Goal: Task Accomplishment & Management: Manage account settings

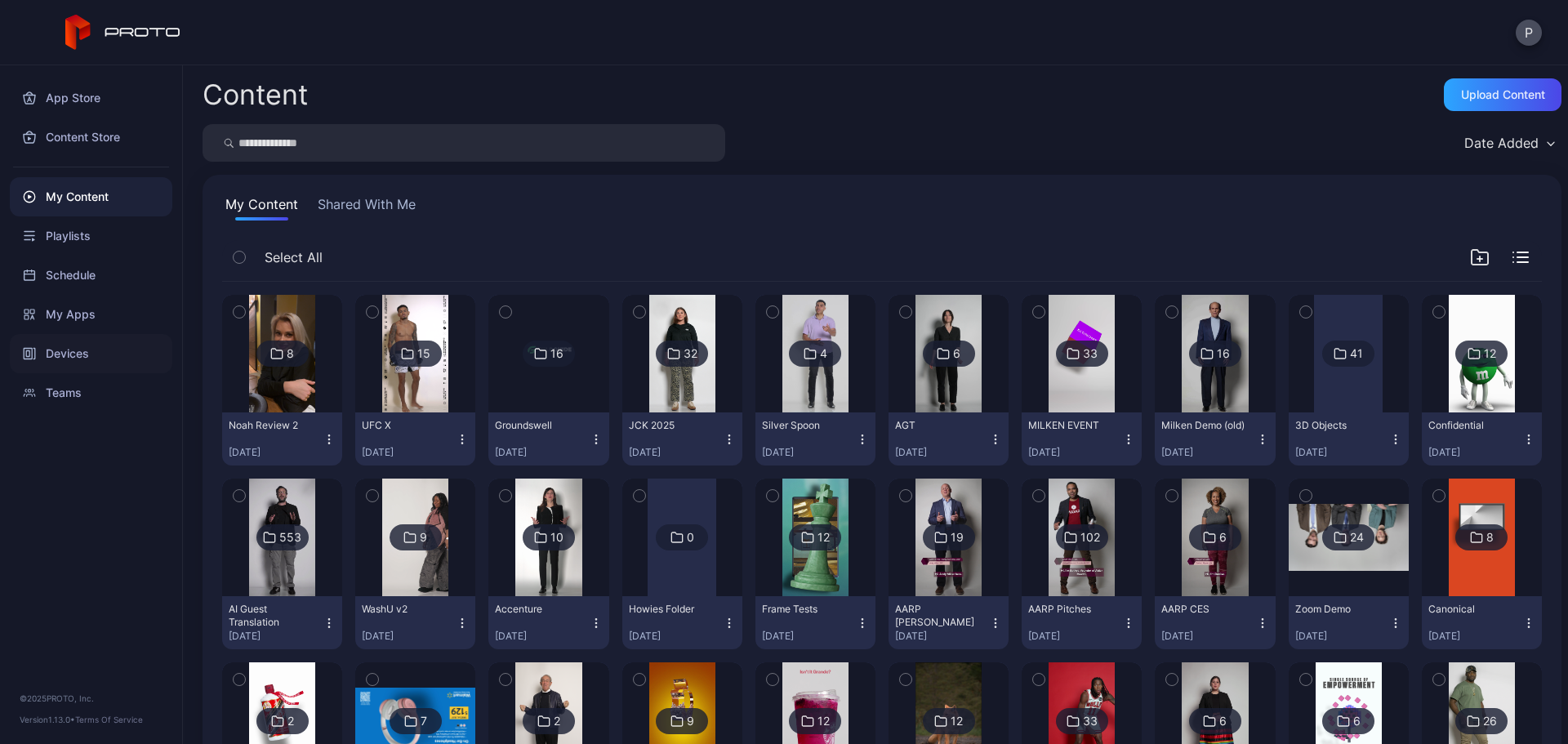
click at [129, 359] on div "Devices" at bounding box center [91, 353] width 163 height 39
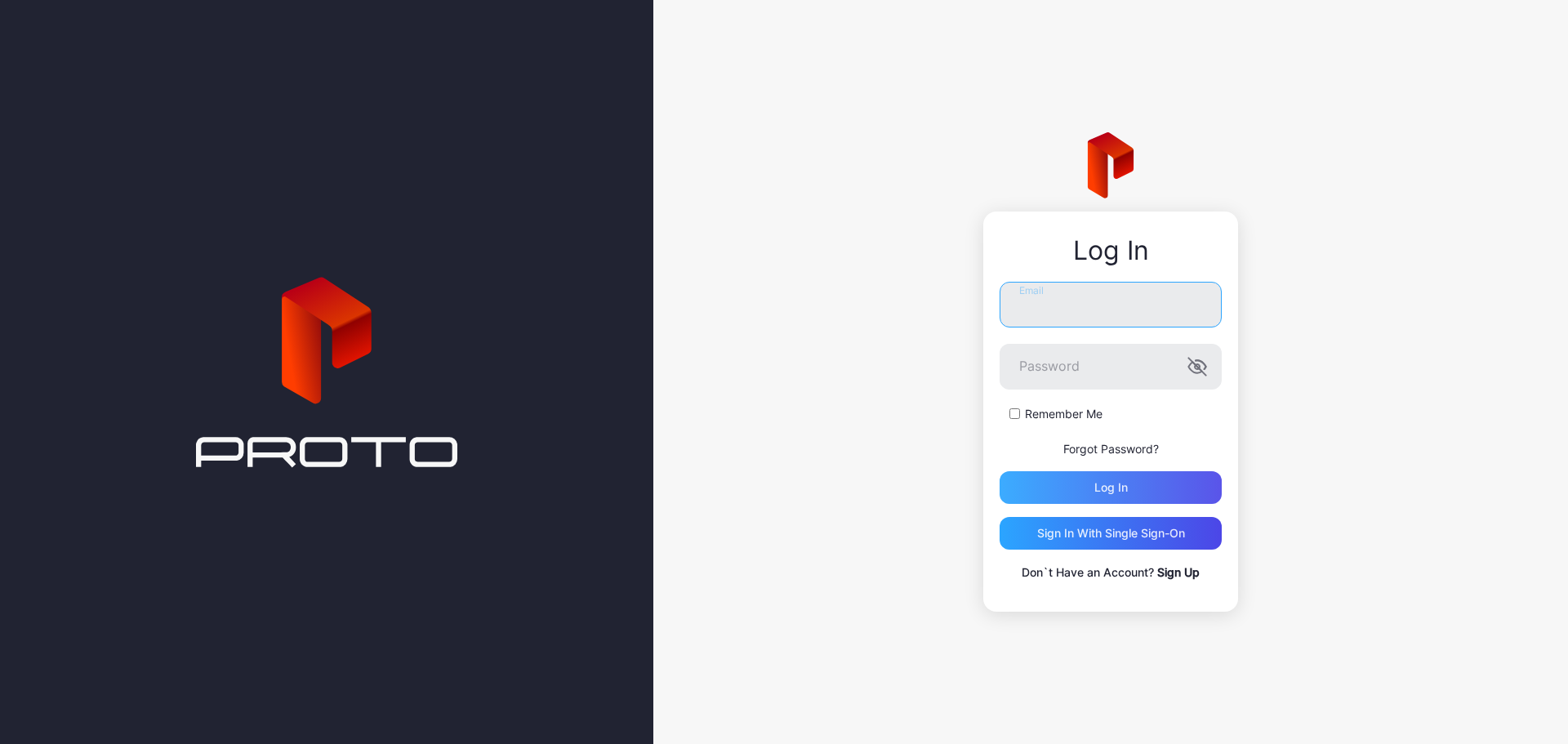
type input "**********"
click at [1128, 476] on div "Log in" at bounding box center [1111, 488] width 222 height 33
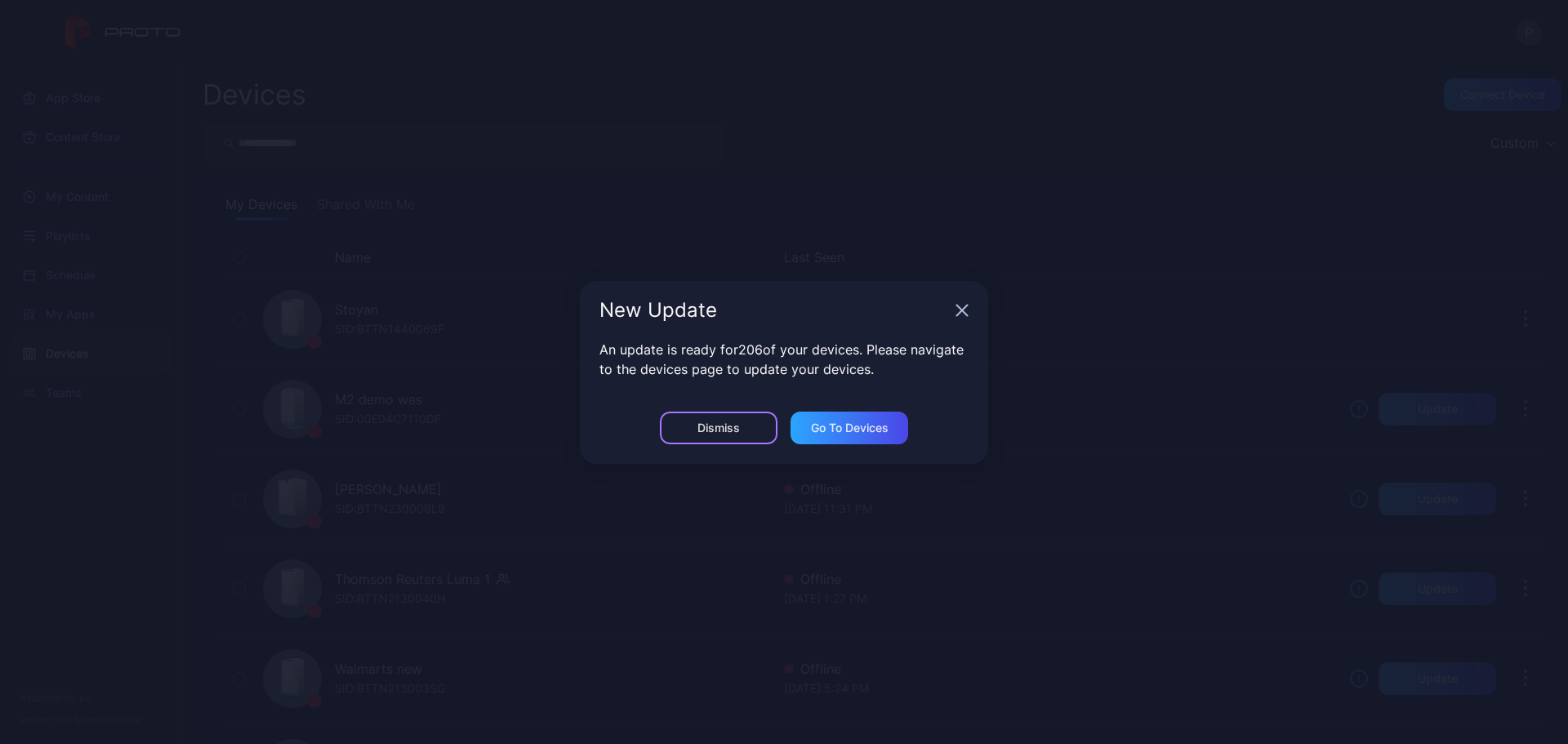
click at [737, 422] on div "Dismiss" at bounding box center [719, 429] width 42 height 13
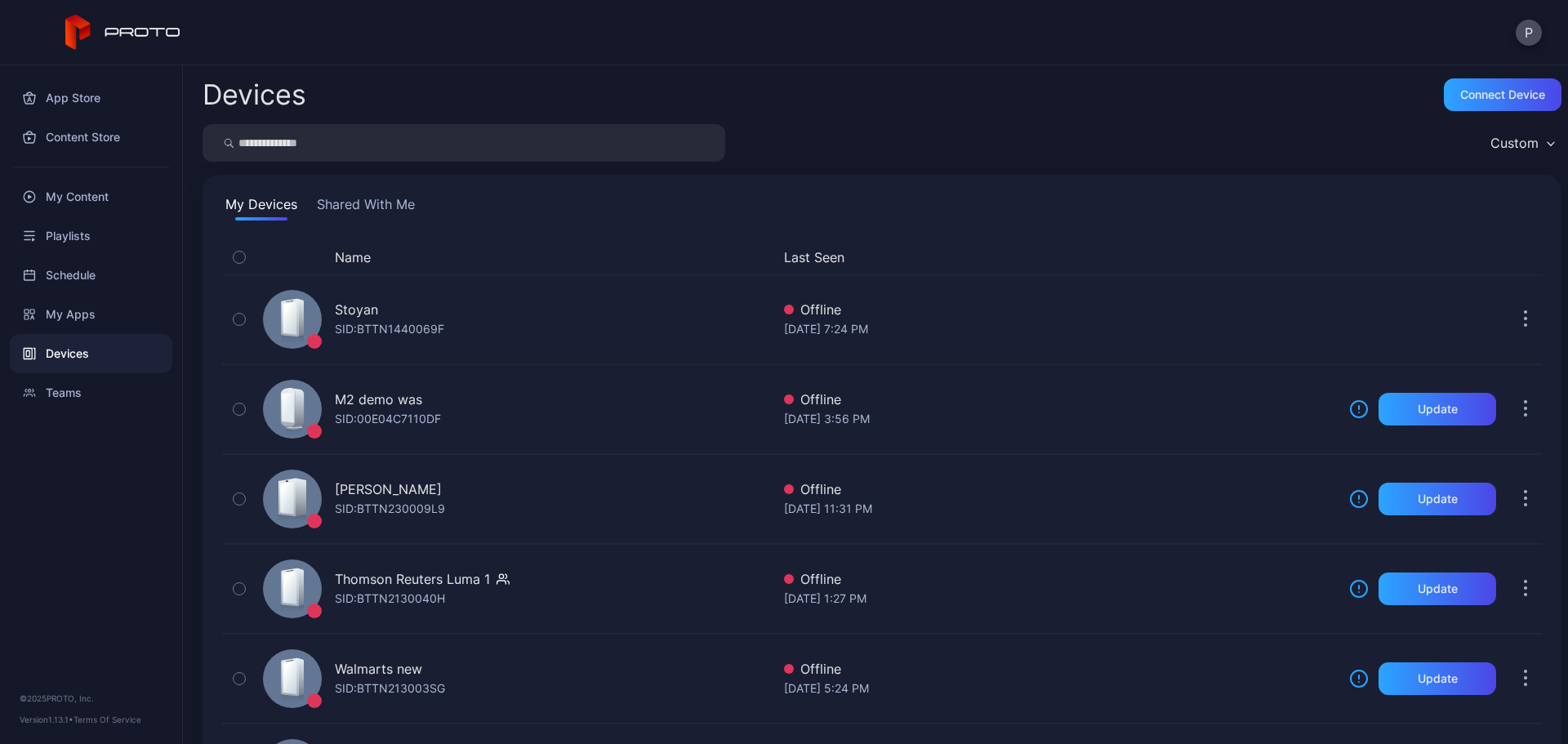
click at [410, 218] on button "Shared With Me" at bounding box center [365, 207] width 104 height 26
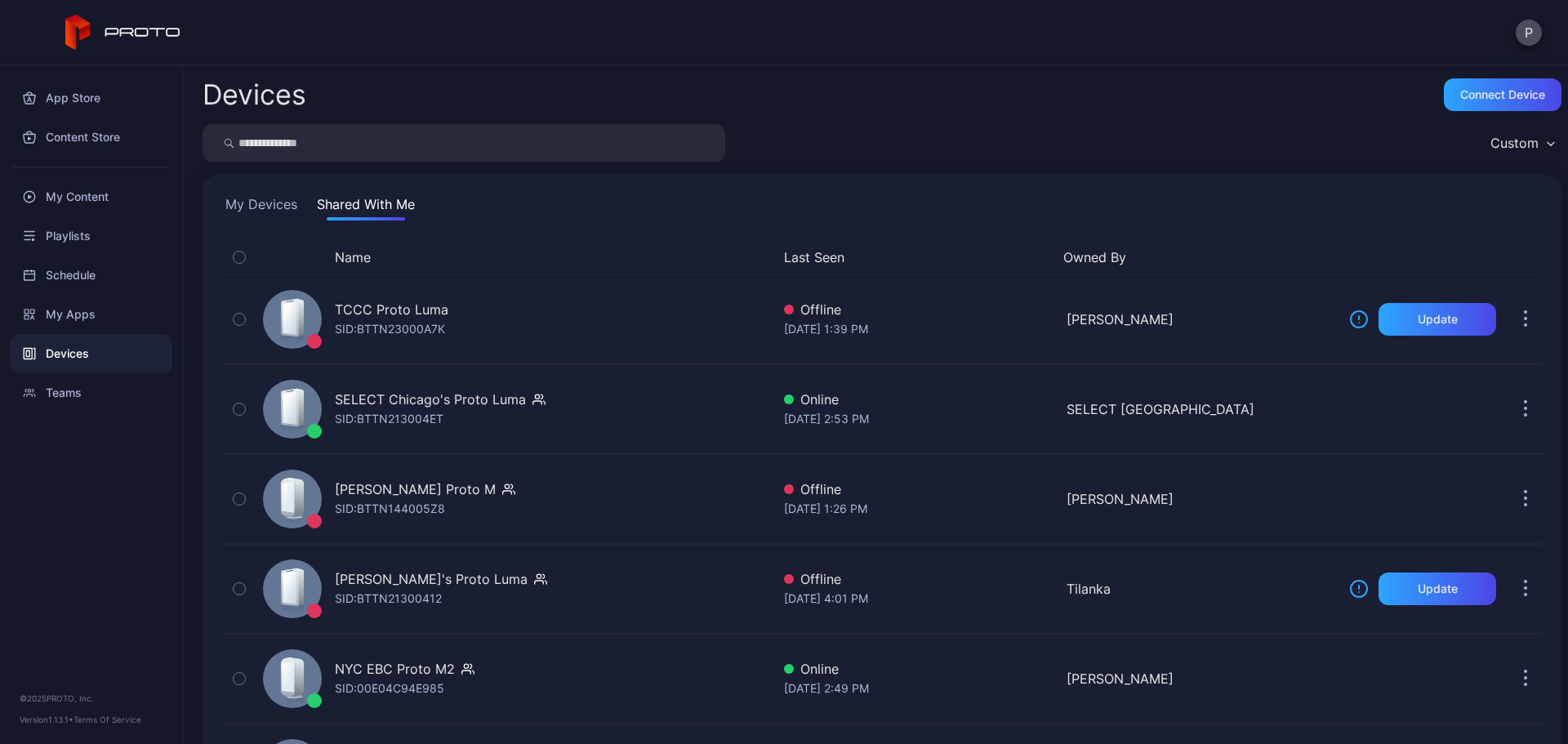
click at [830, 262] on button "Last Seen" at bounding box center [917, 257] width 266 height 19
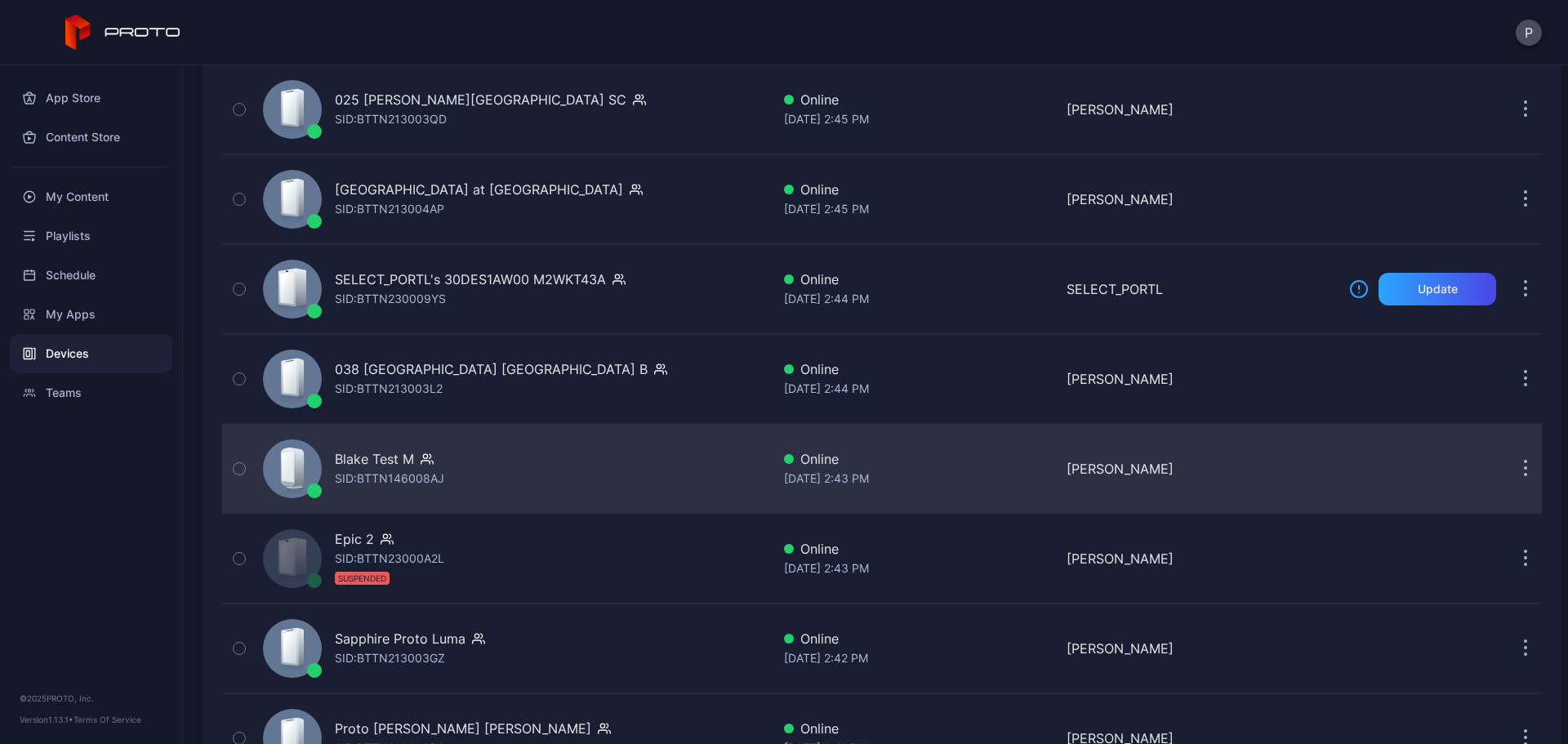
scroll to position [4864, 0]
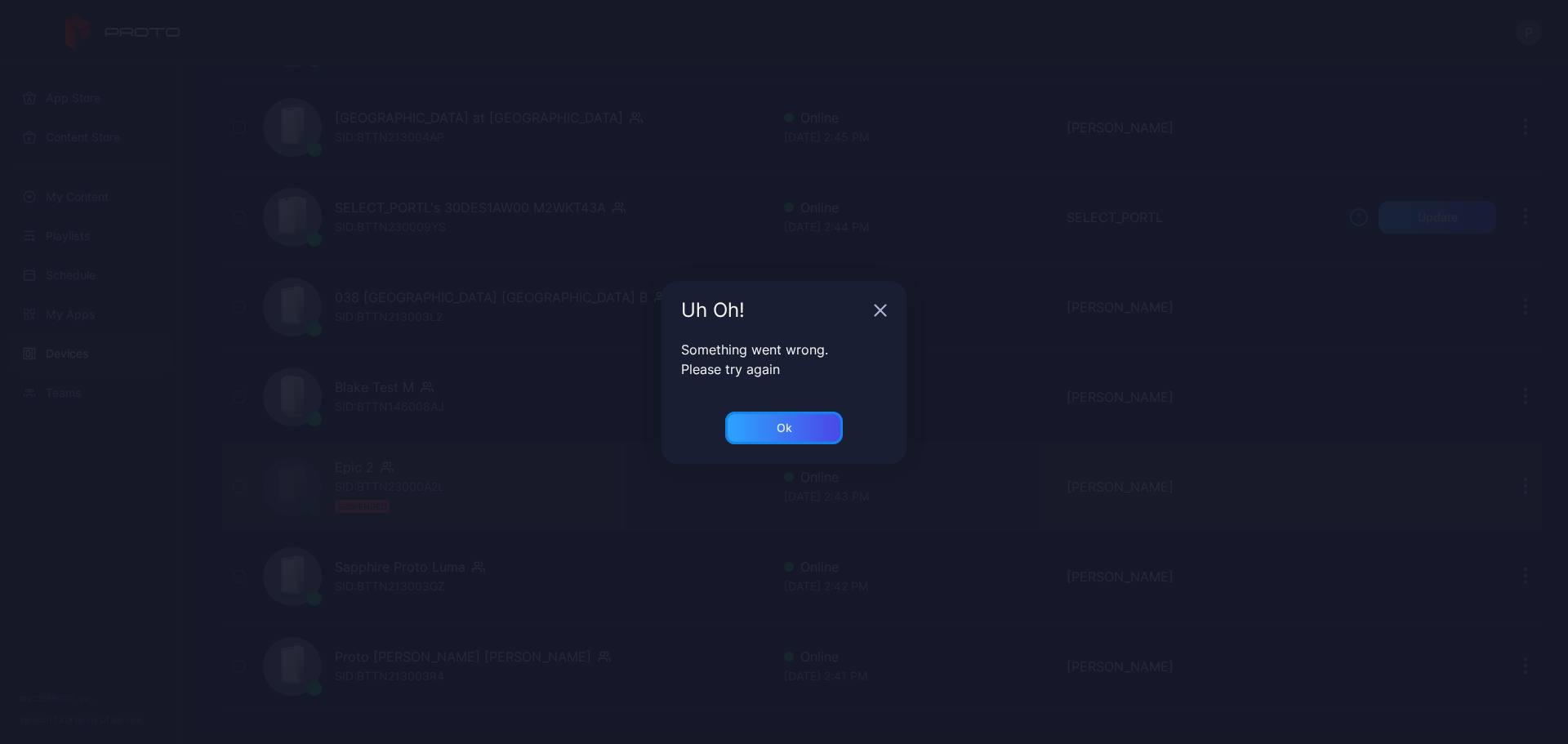
drag, startPoint x: 814, startPoint y: 429, endPoint x: 1211, endPoint y: 511, distance: 405.4
click at [814, 430] on div "Ok" at bounding box center [784, 428] width 118 height 33
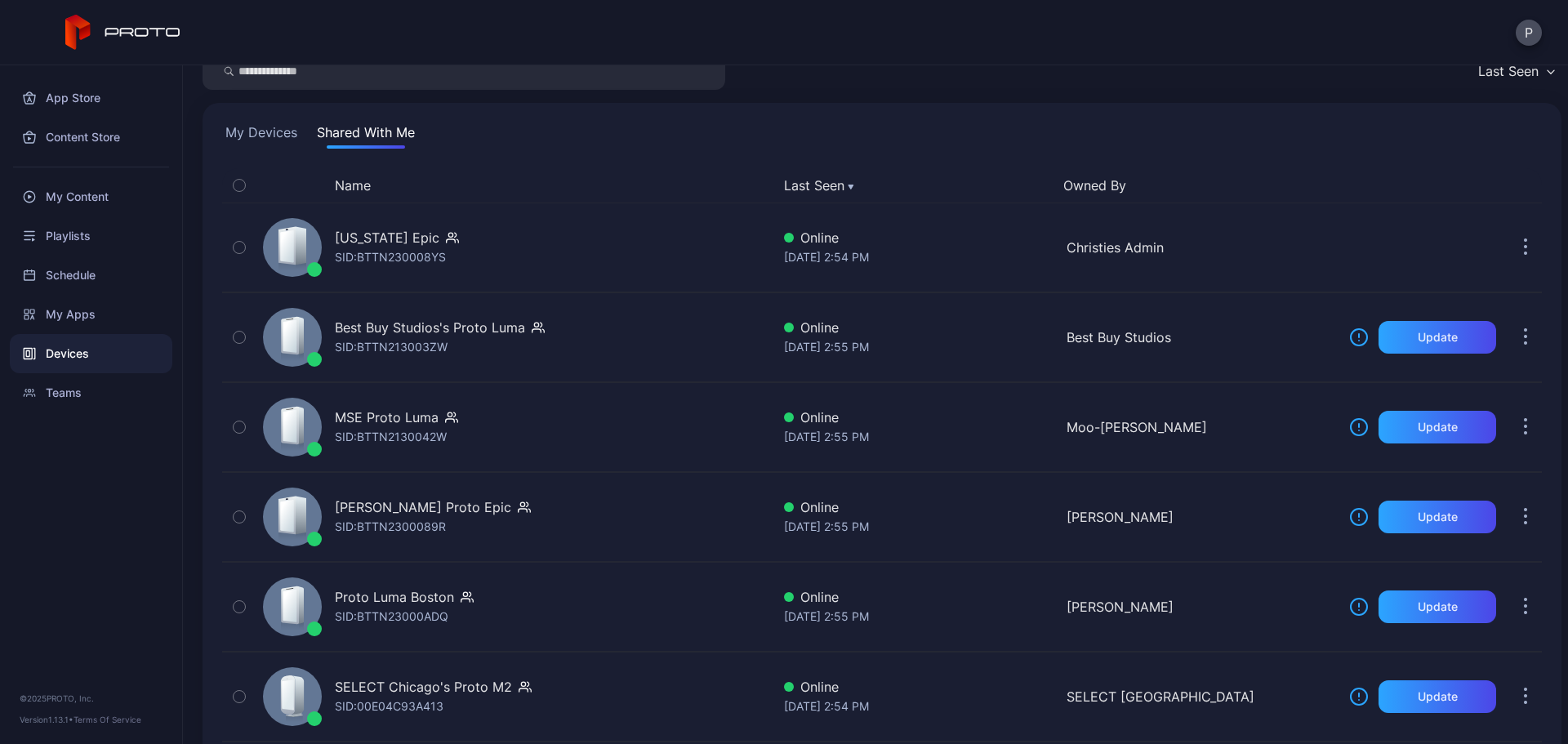
scroll to position [0, 0]
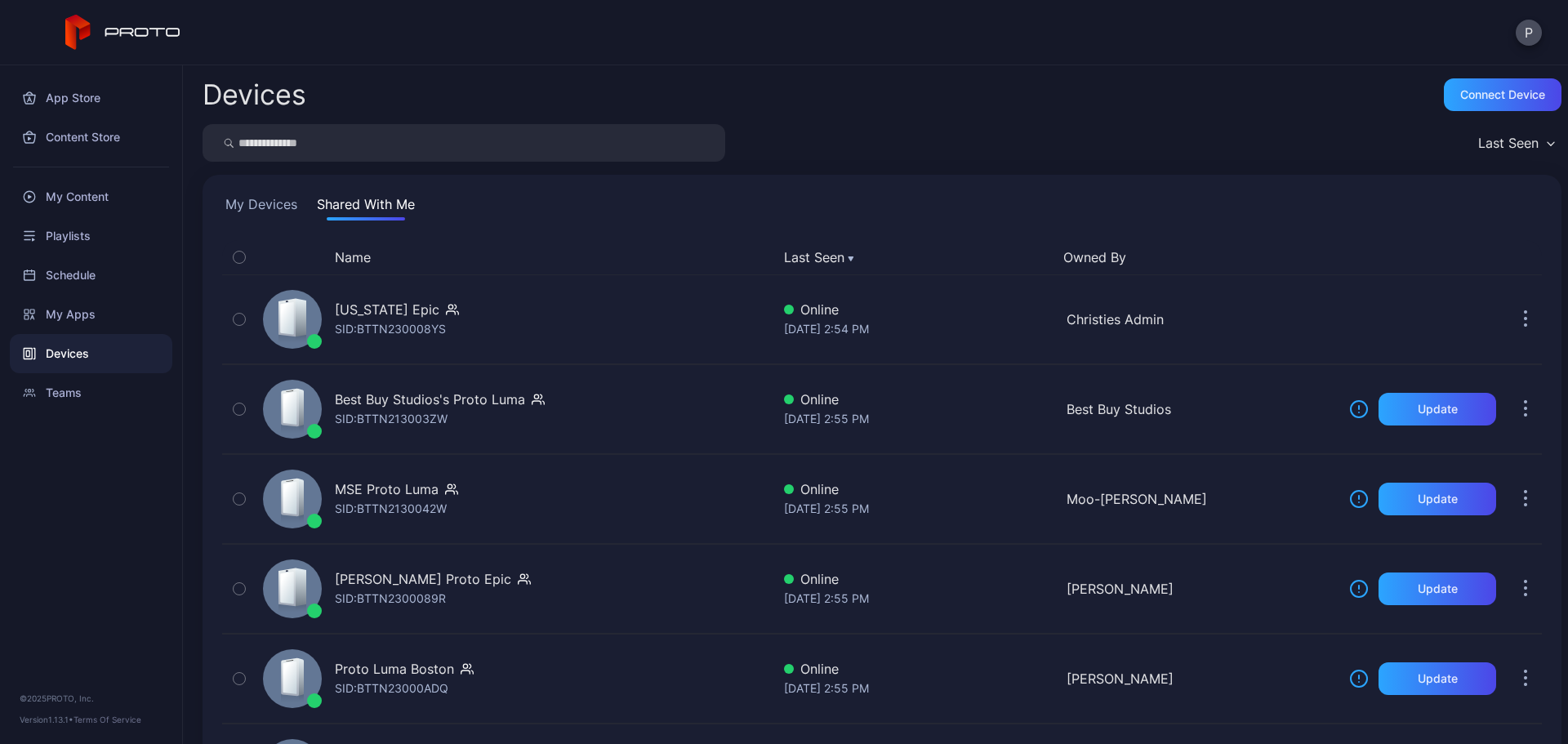
click at [1184, 113] on div "Devices Connect device Last Seen My Devices Shared With Me Name Last Seen Owned…" at bounding box center [875, 405] width 1385 height 679
click at [1264, 107] on div "Devices Connect device" at bounding box center [882, 95] width 1359 height 33
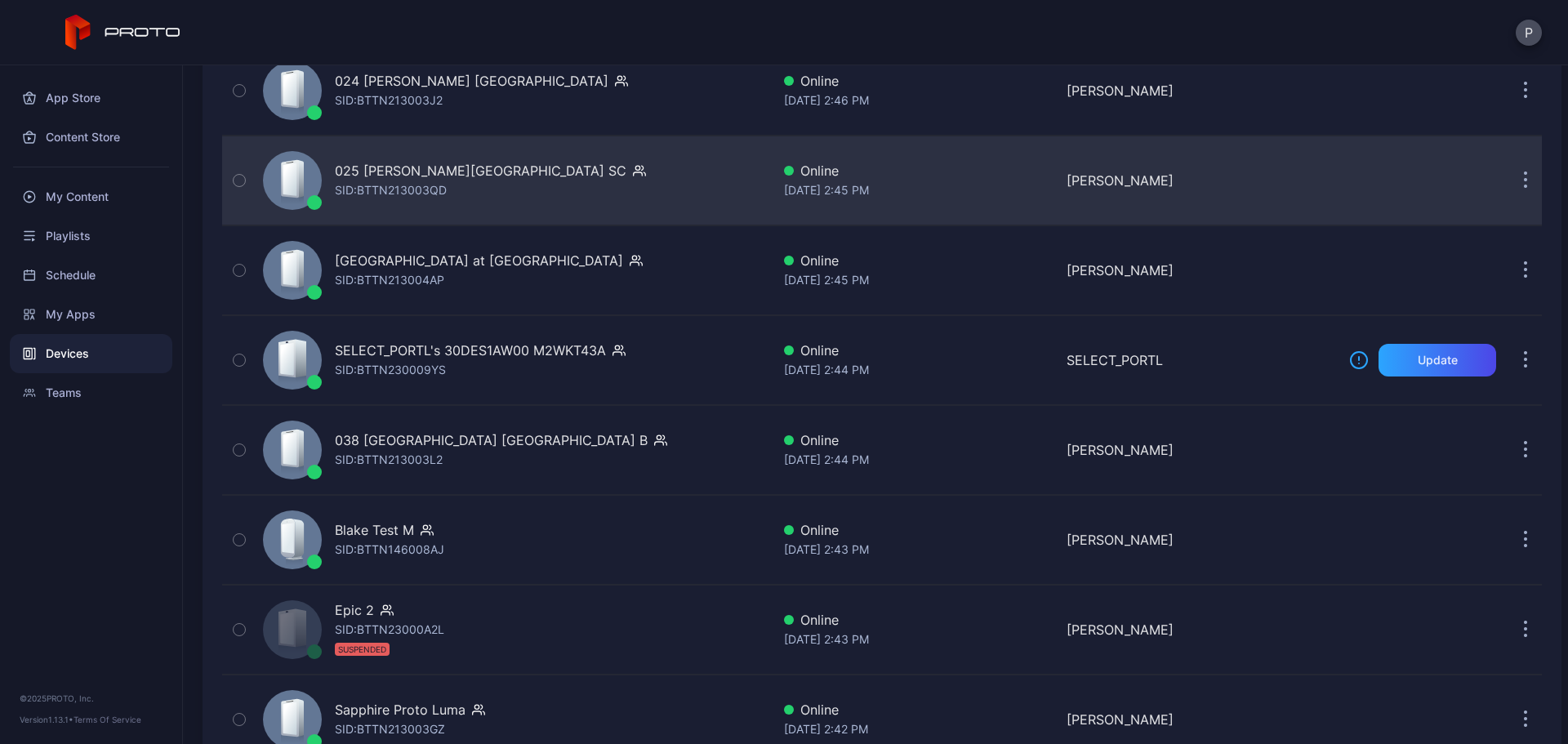
scroll to position [4864, 0]
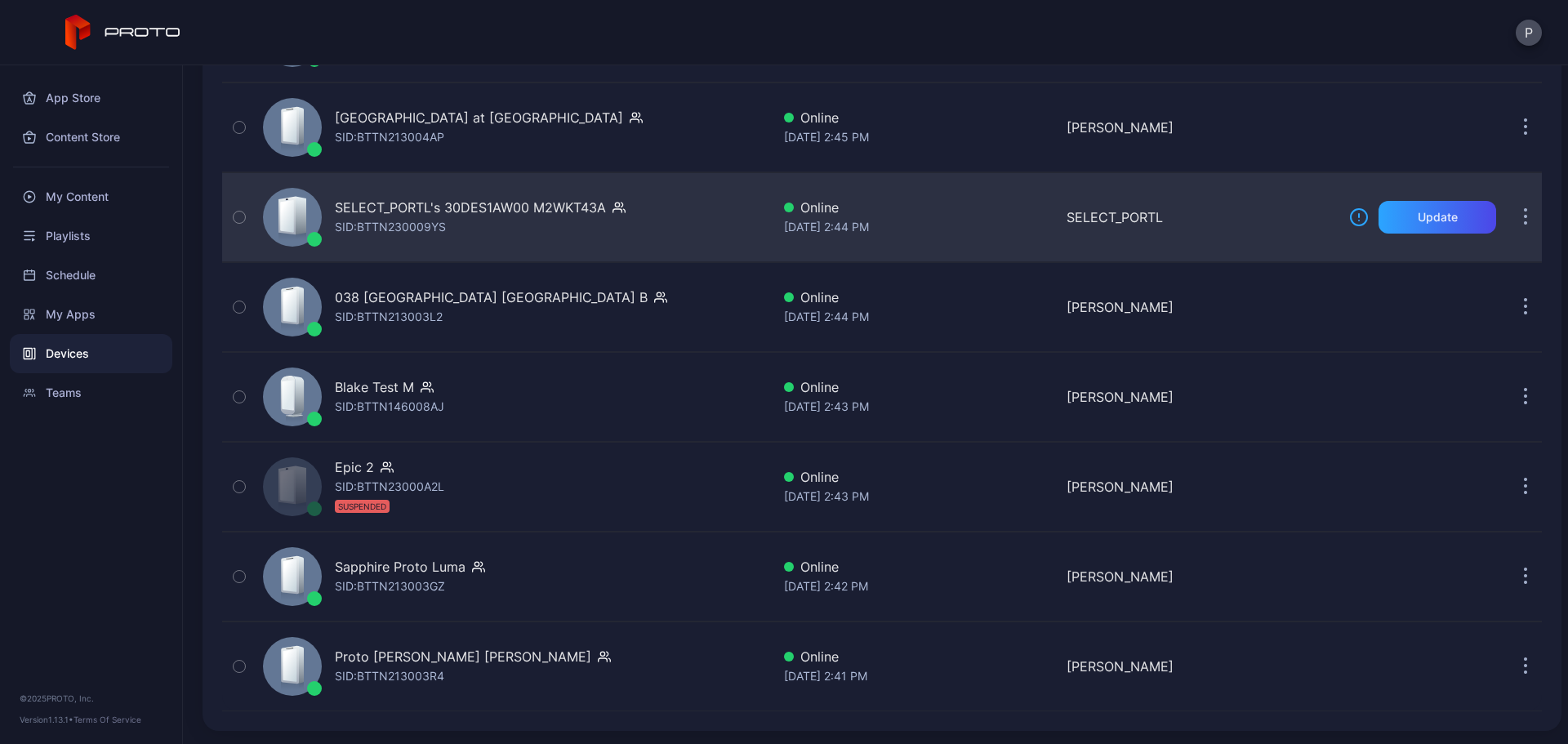
click at [807, 207] on div "Online" at bounding box center [918, 207] width 269 height 19
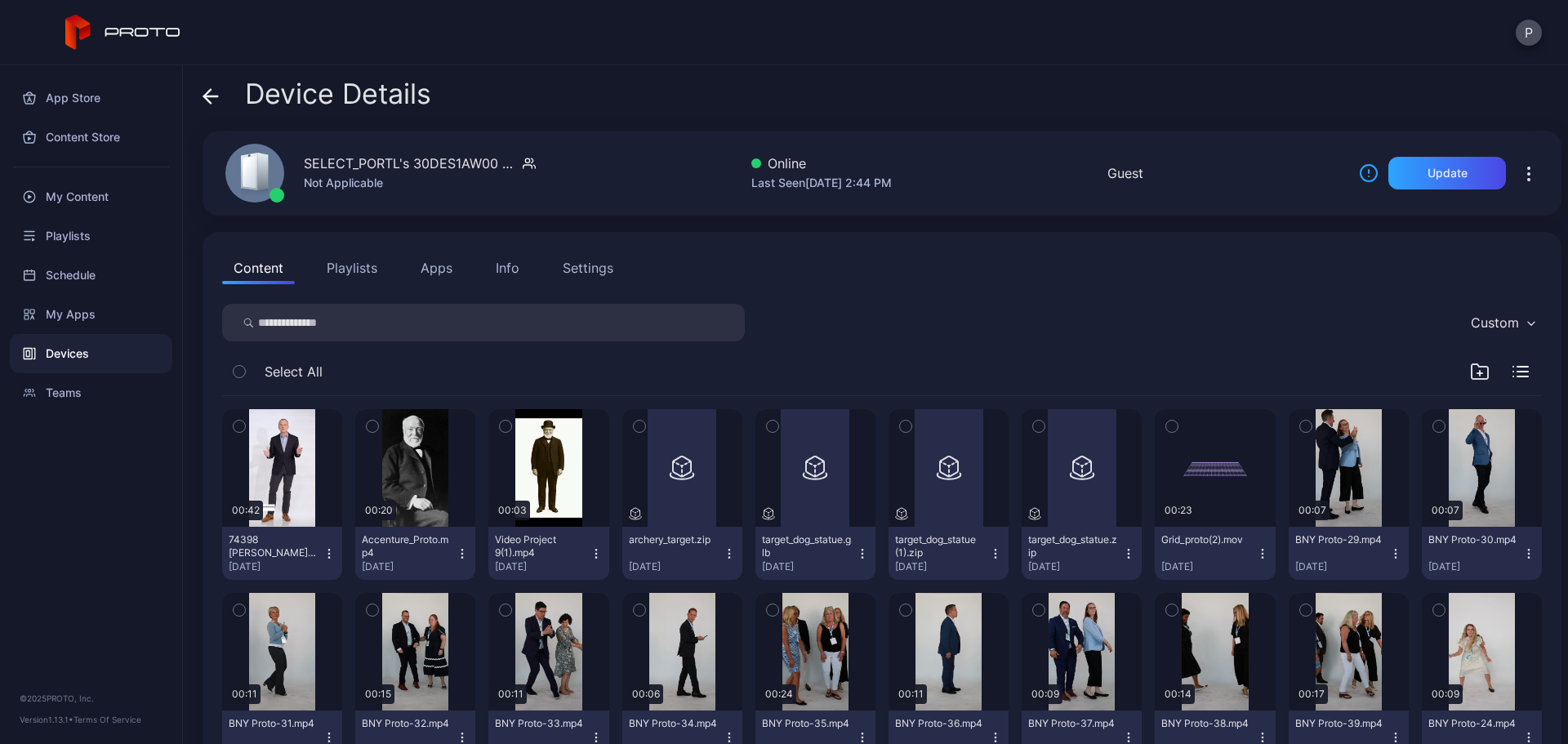
click at [216, 88] on icon at bounding box center [210, 96] width 16 height 16
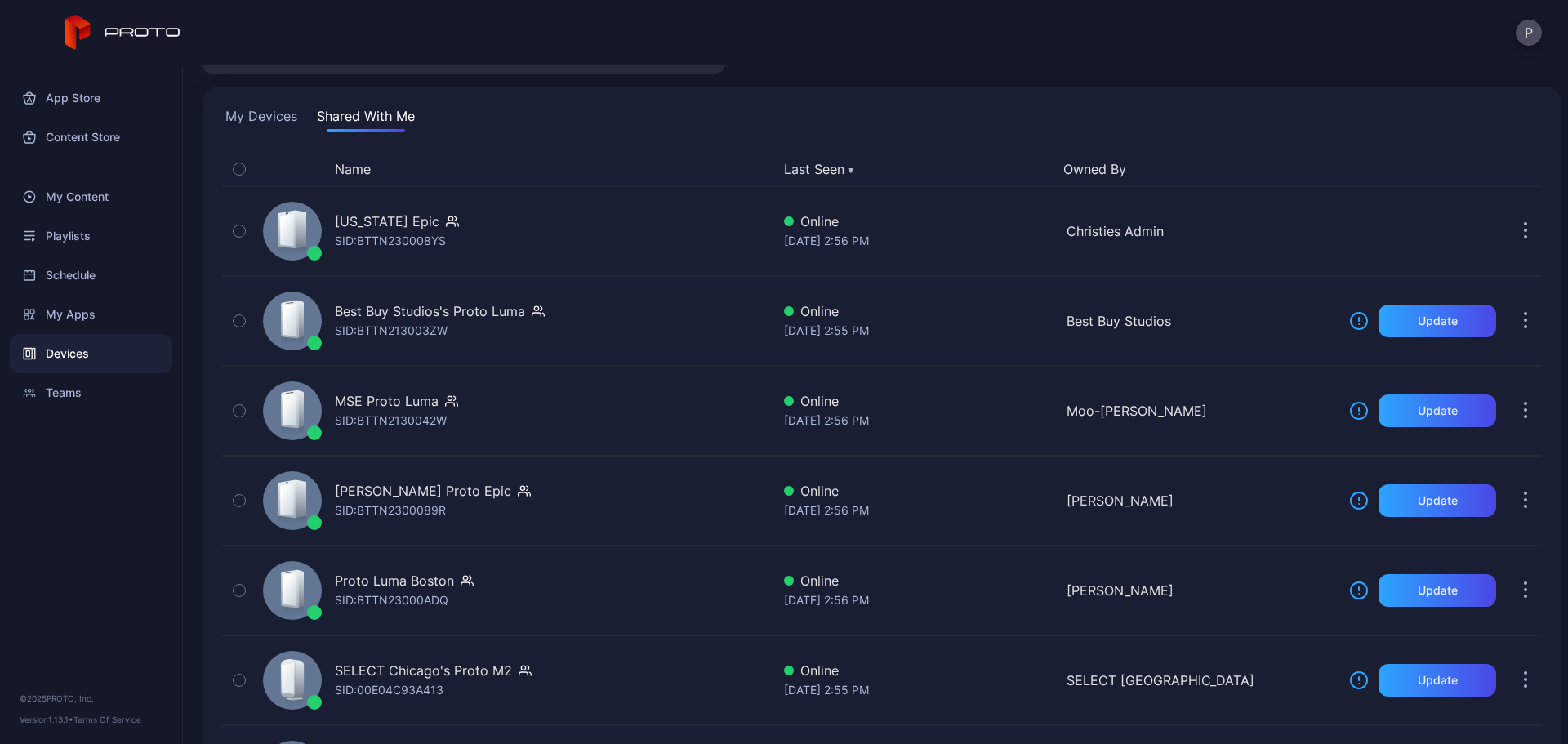
scroll to position [72, 0]
